Goal: Find specific page/section: Find specific page/section

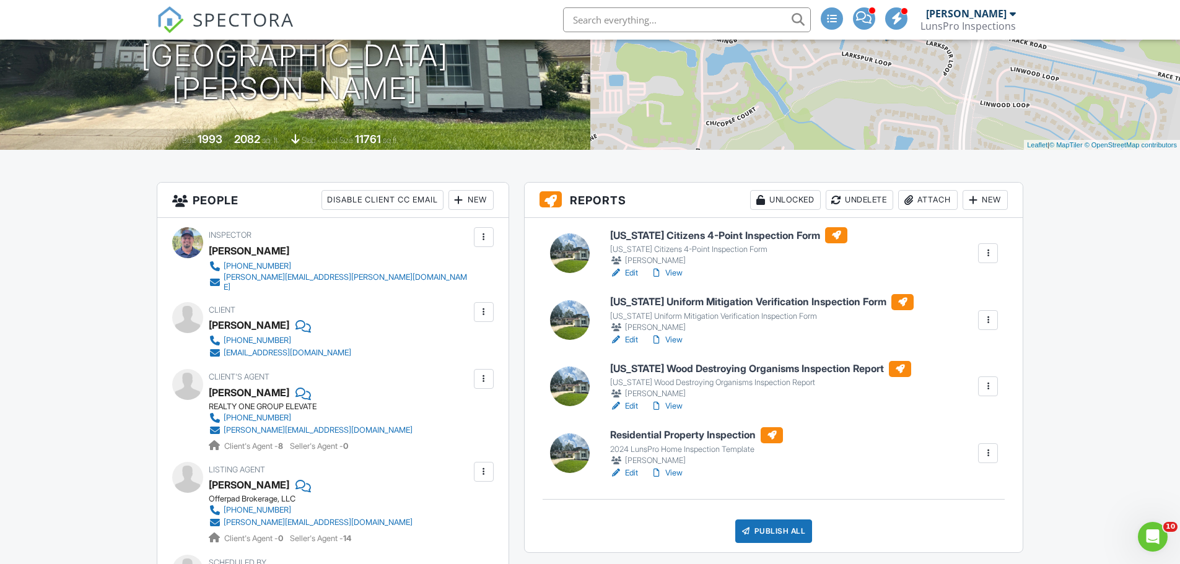
scroll to position [242, 0]
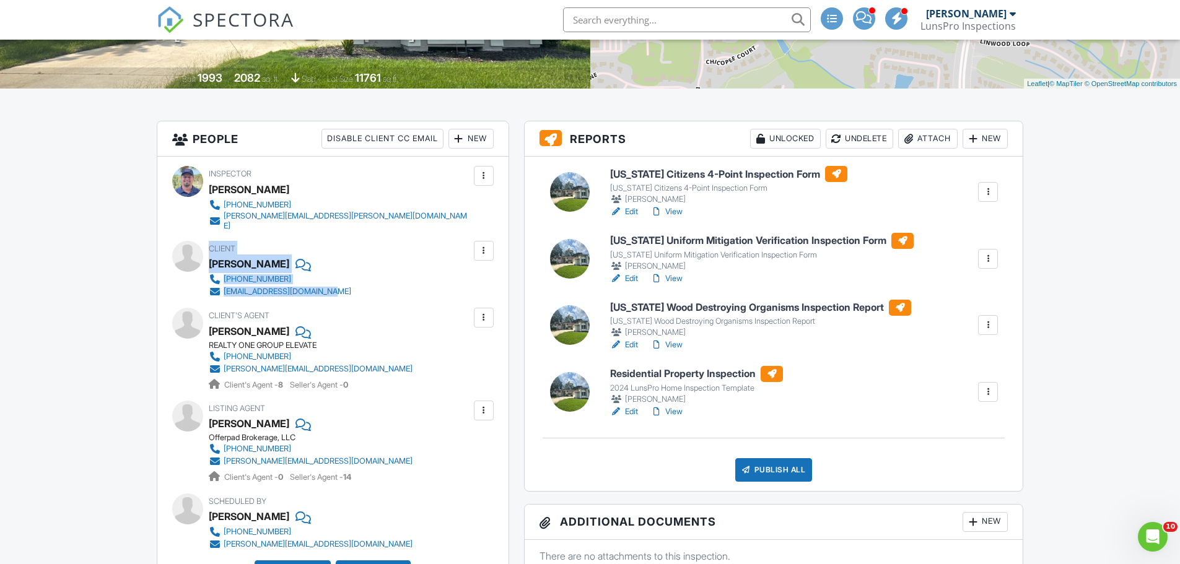
drag, startPoint x: 208, startPoint y: 256, endPoint x: 352, endPoint y: 281, distance: 147.1
click at [352, 281] on div "Client Jonathan Covington 904-571-8065 tazmancovington@gmail.com" at bounding box center [333, 269] width 322 height 57
copy div "Client Jonathan Covington 904-571-8065 tazmancovington@gmail.com"
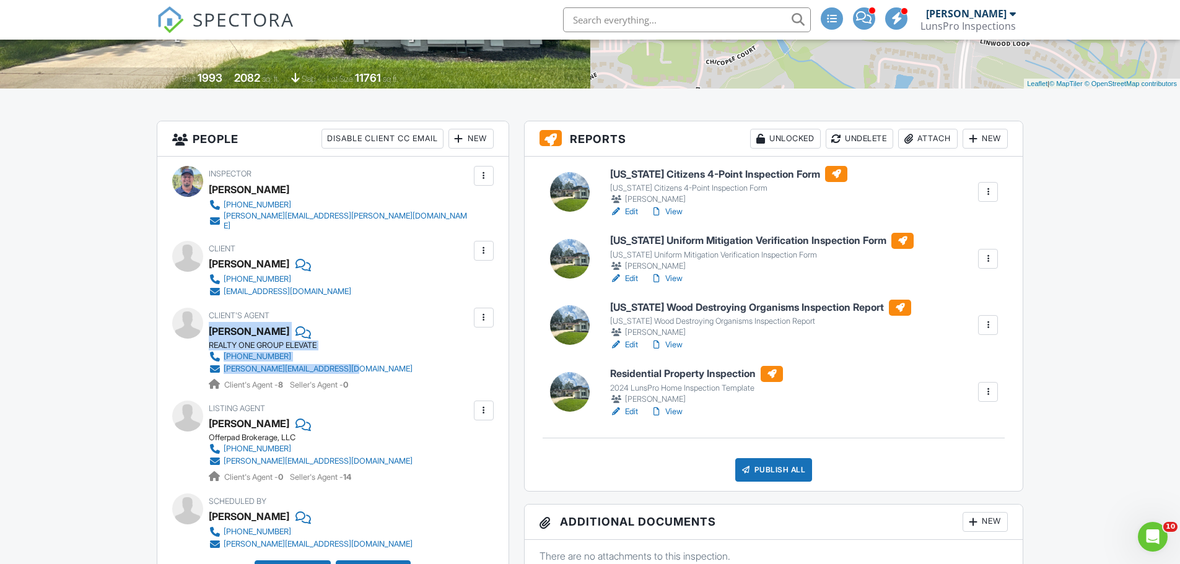
drag, startPoint x: 209, startPoint y: 324, endPoint x: 347, endPoint y: 356, distance: 141.2
click at [347, 356] on div "Client's Agent Melanie Diem REALTY ONE GROUP ELEVATE 904-571-8065 melanie@neflr…" at bounding box center [340, 349] width 263 height 83
copy div "Melanie Diem REALTY ONE GROUP ELEVATE 904-571-8065 melanie@neflrealestatepros.c…"
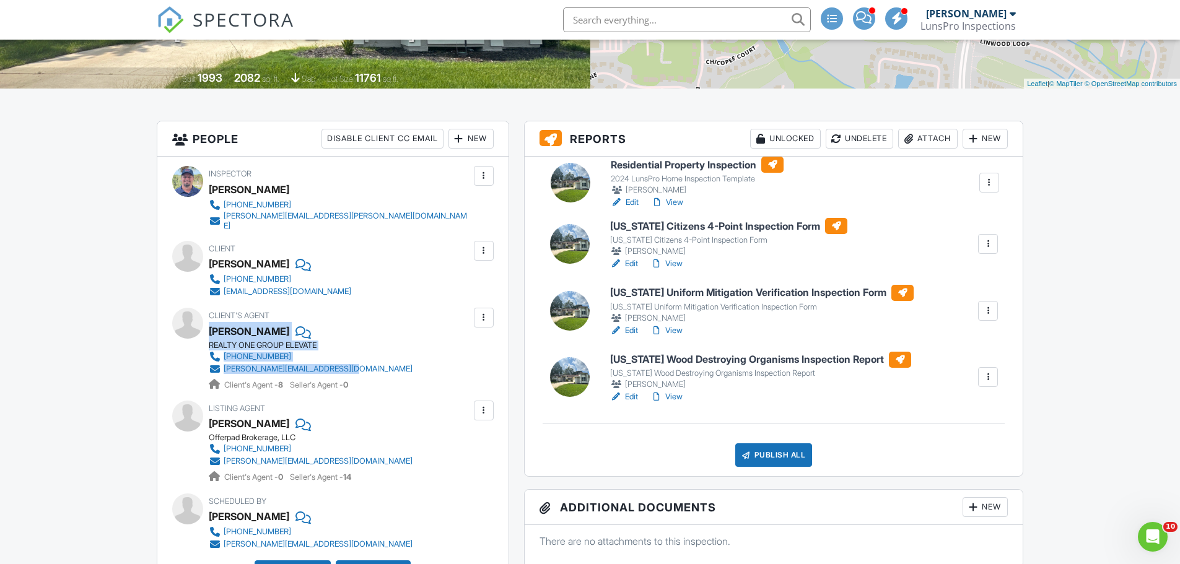
drag, startPoint x: 662, startPoint y: 372, endPoint x: 662, endPoint y: 173, distance: 198.8
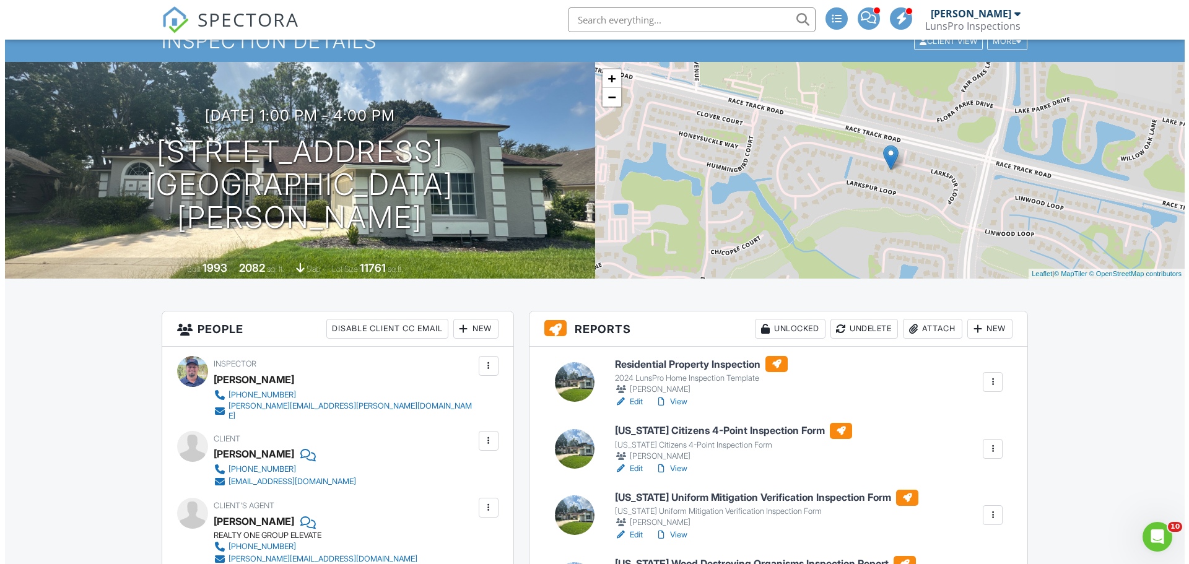
scroll to position [310, 0]
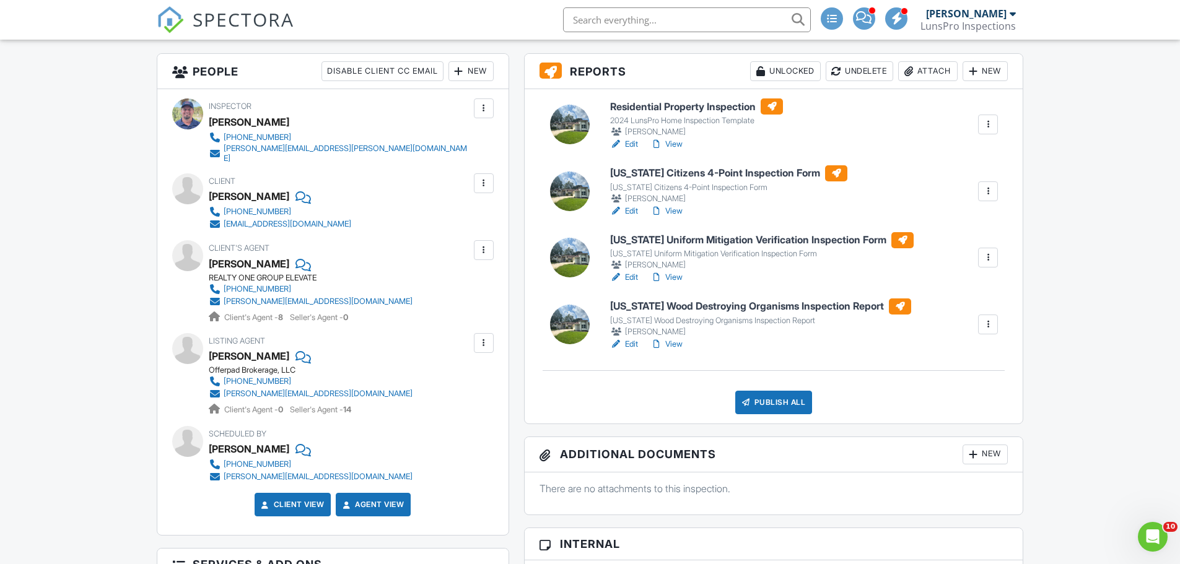
click at [755, 396] on div "Publish All" at bounding box center [773, 403] width 77 height 24
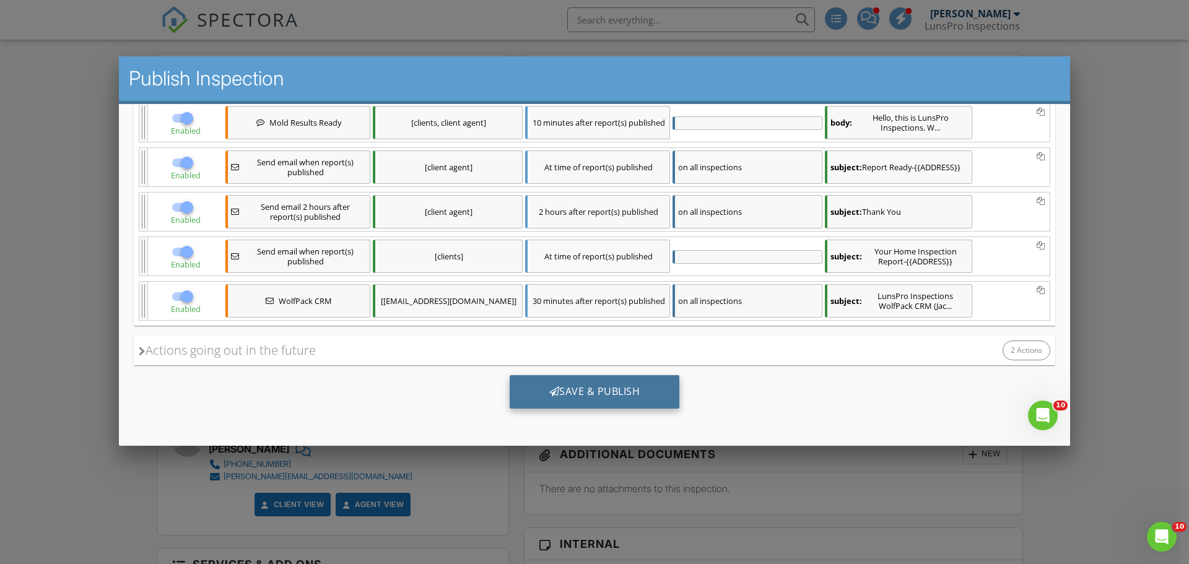
scroll to position [0, 0]
click at [563, 392] on div "Save & Publish" at bounding box center [595, 391] width 170 height 33
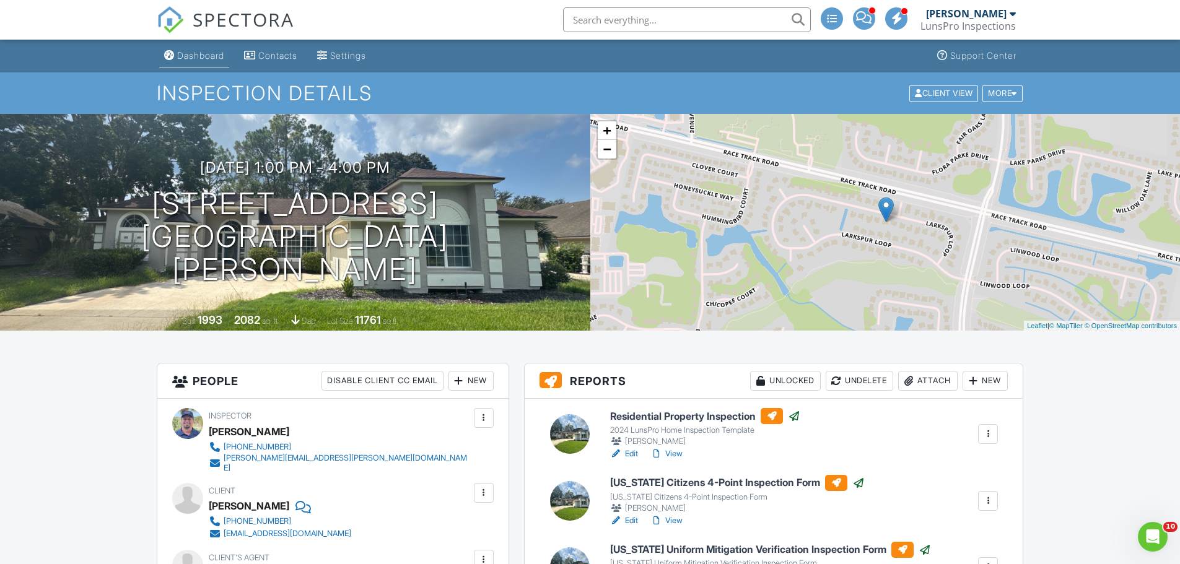
click at [192, 56] on div "Dashboard" at bounding box center [200, 55] width 47 height 11
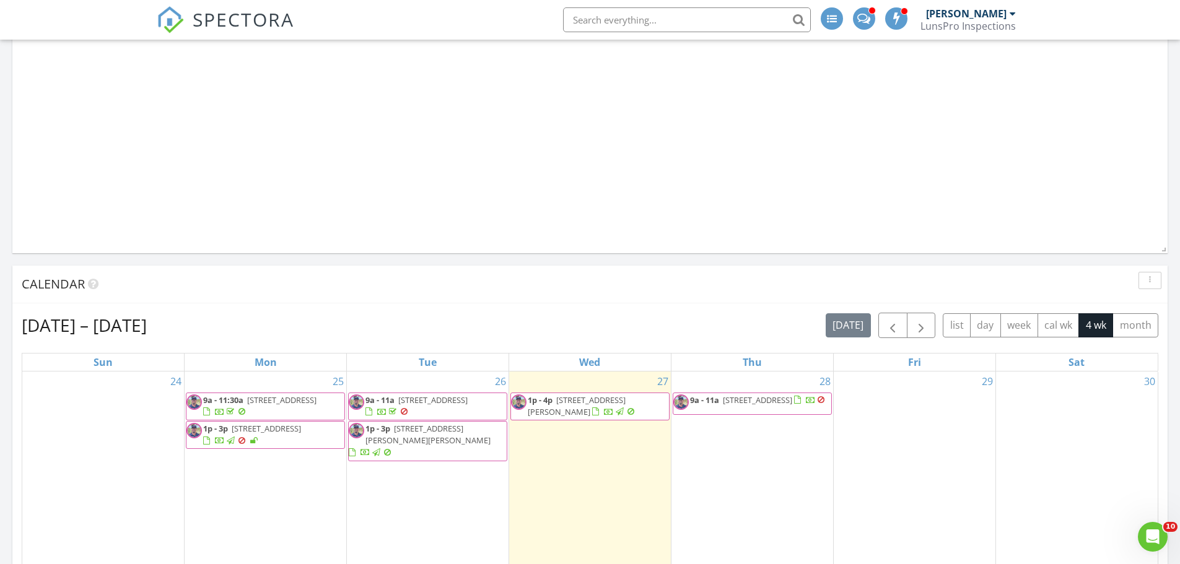
scroll to position [1053, 0]
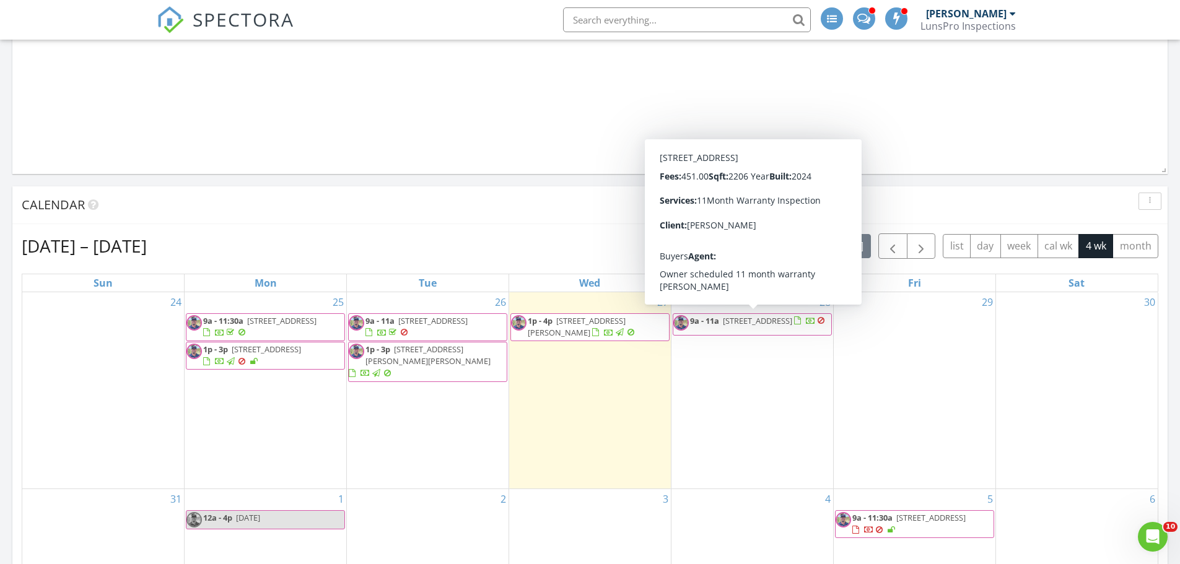
click at [723, 326] on span "84 Stonegate Ave, St. Augustine 32084" at bounding box center [757, 320] width 69 height 11
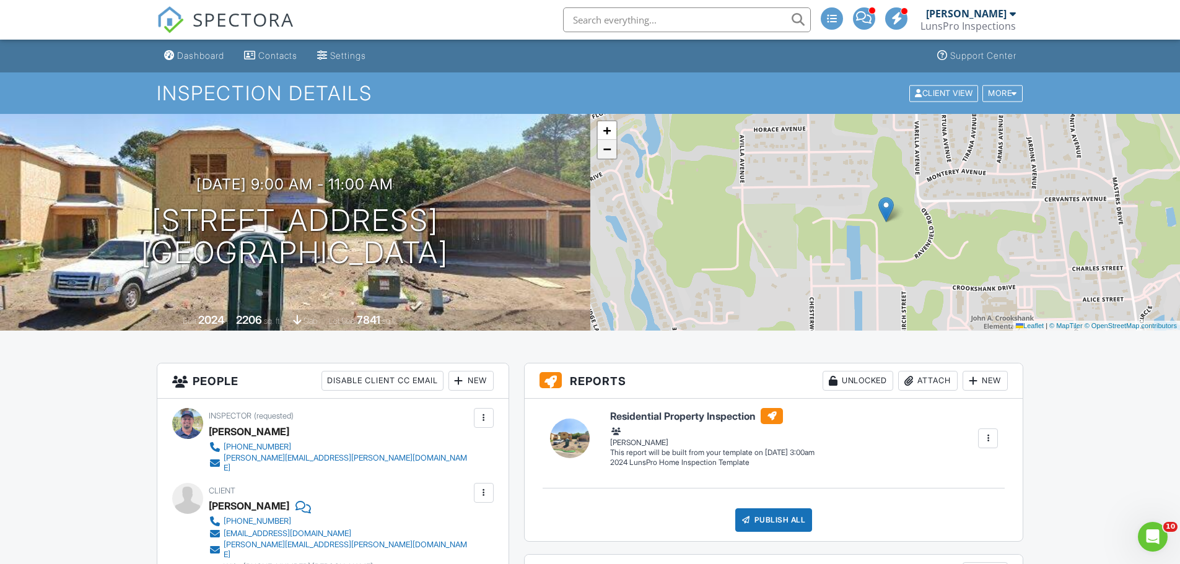
click at [610, 157] on link "−" at bounding box center [607, 149] width 19 height 19
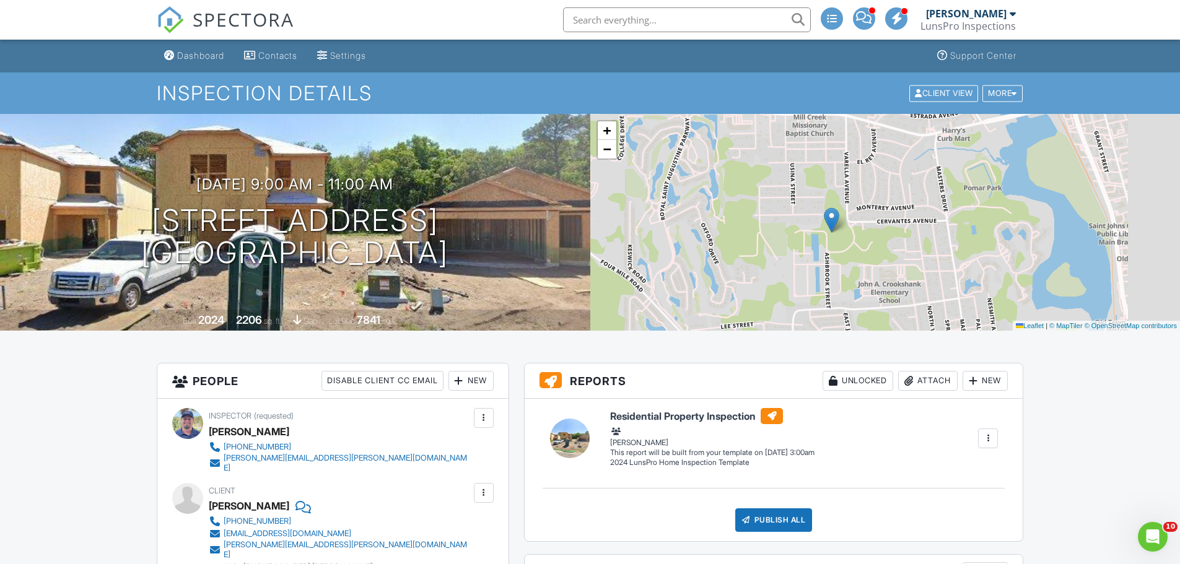
drag, startPoint x: 792, startPoint y: 237, endPoint x: 711, endPoint y: 247, distance: 81.1
click at [711, 247] on div "+ − Leaflet | © MapTiler © OpenStreetMap contributors" at bounding box center [885, 222] width 590 height 217
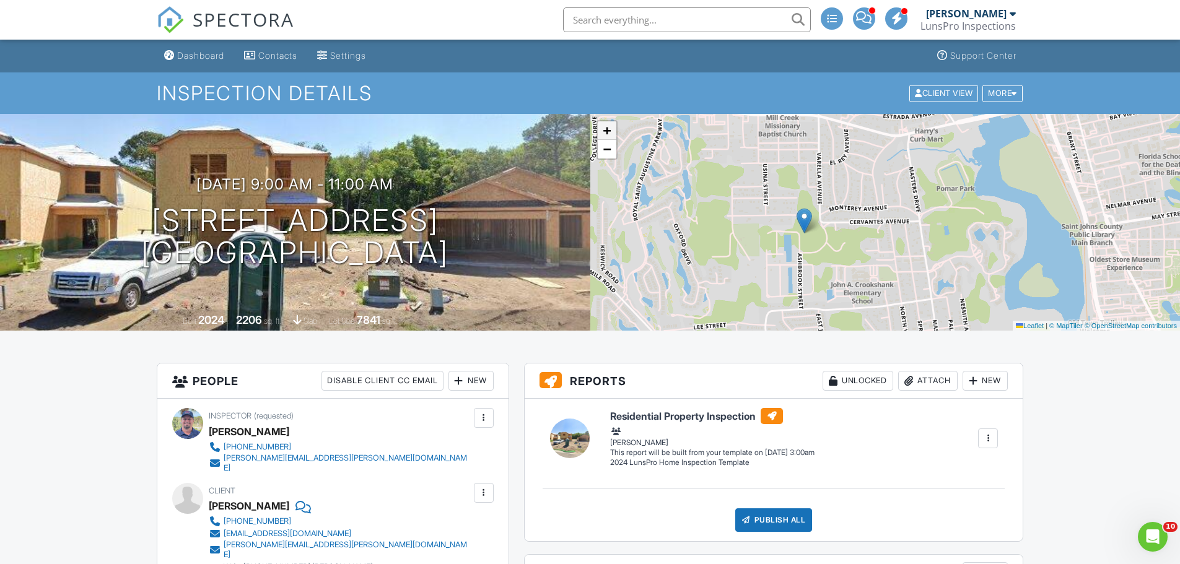
click at [615, 135] on link "+" at bounding box center [607, 130] width 19 height 19
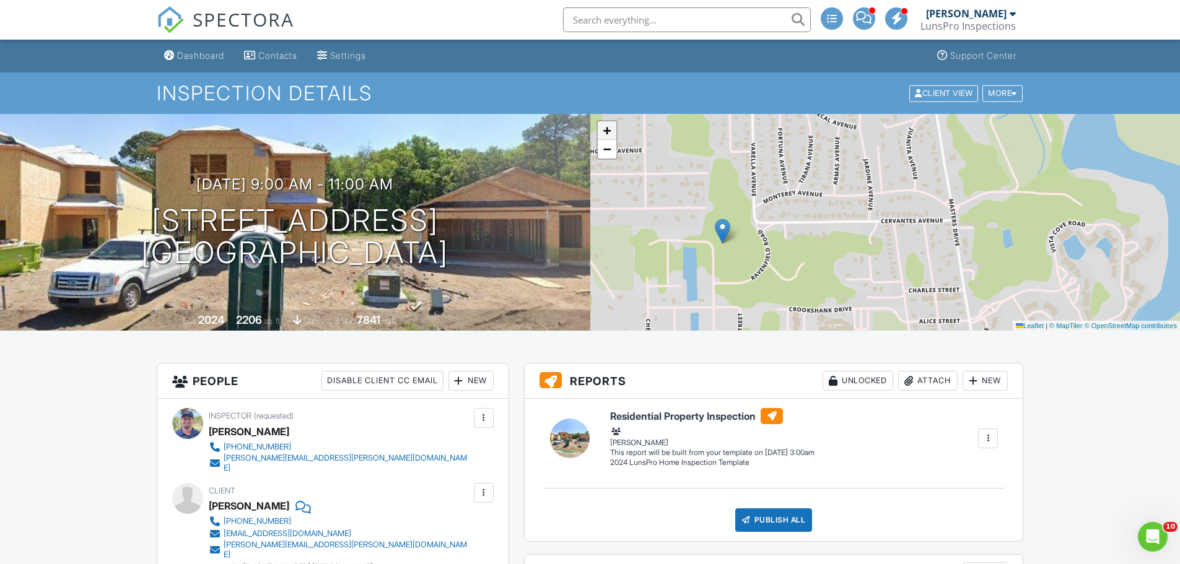
click at [615, 135] on link "+" at bounding box center [607, 130] width 19 height 19
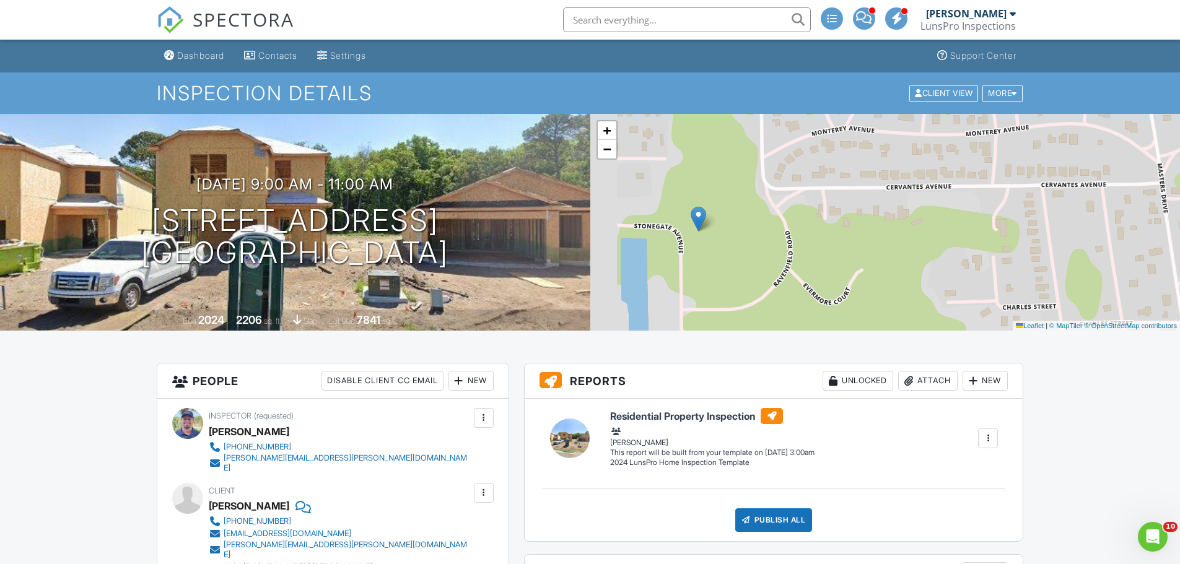
drag, startPoint x: 719, startPoint y: 263, endPoint x: 852, endPoint y: 233, distance: 136.5
click at [852, 233] on div "+ − Leaflet | © MapTiler © OpenStreetMap contributors" at bounding box center [885, 222] width 590 height 217
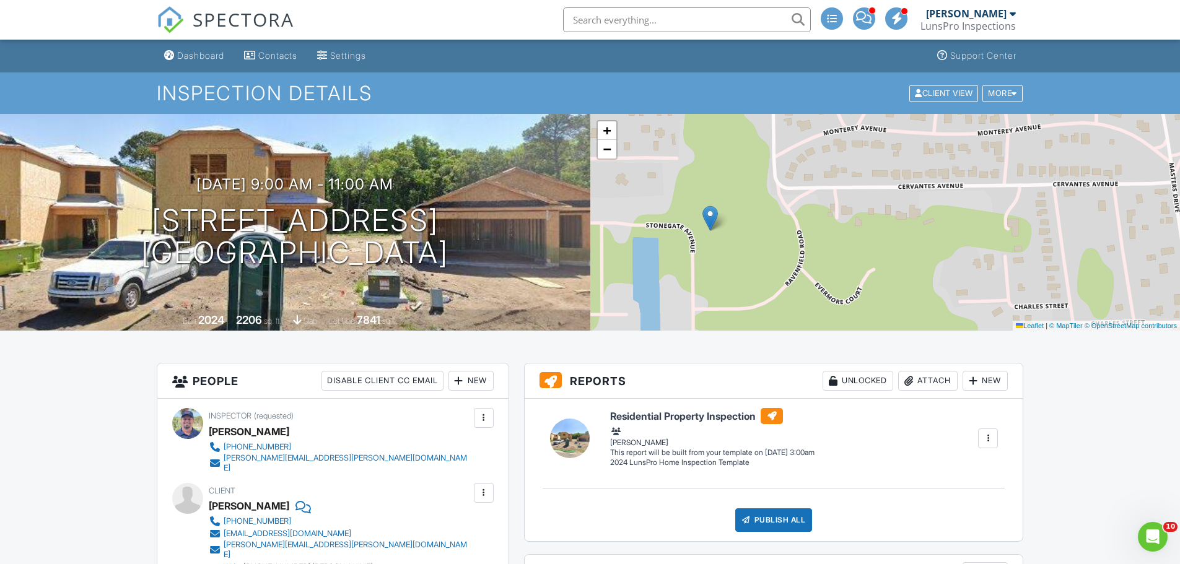
click at [642, 29] on input "text" at bounding box center [687, 19] width 248 height 25
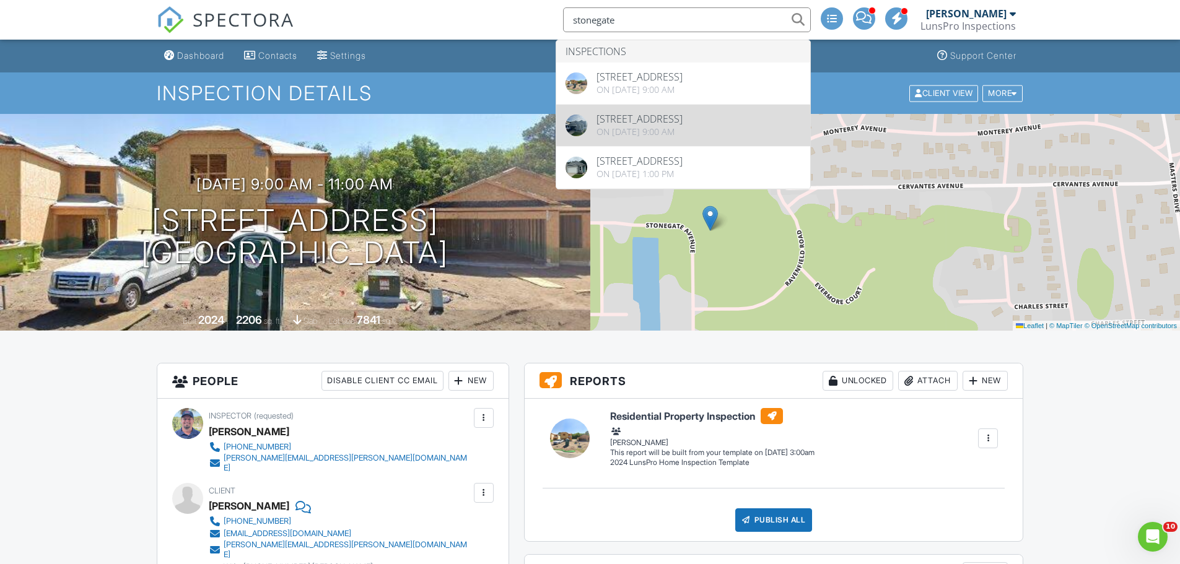
type input "stonegate"
